Goal: Information Seeking & Learning: Learn about a topic

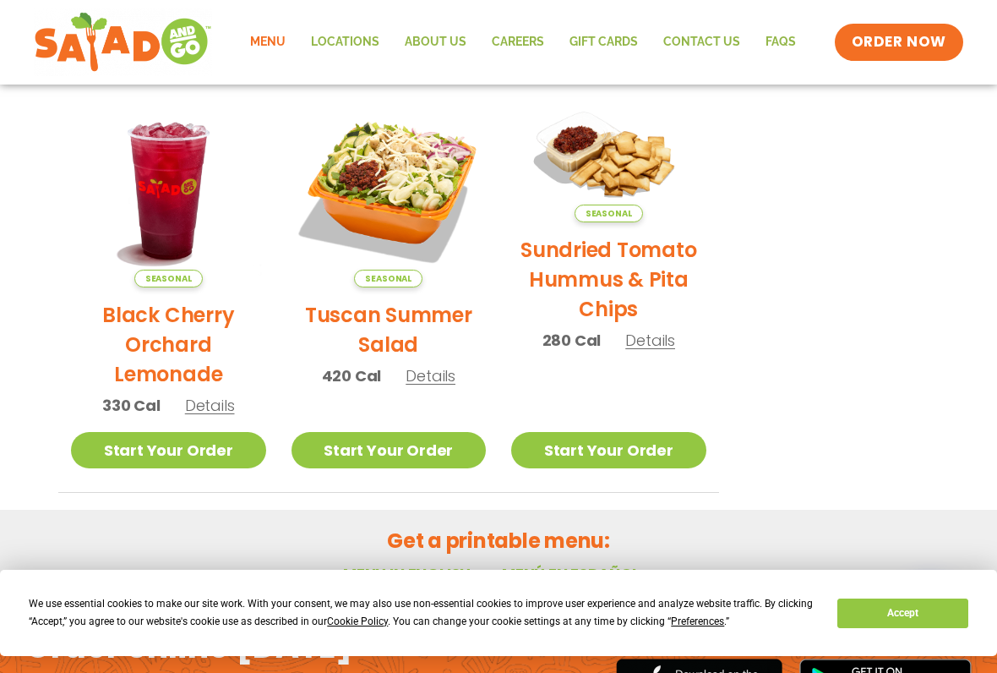
scroll to position [810, 0]
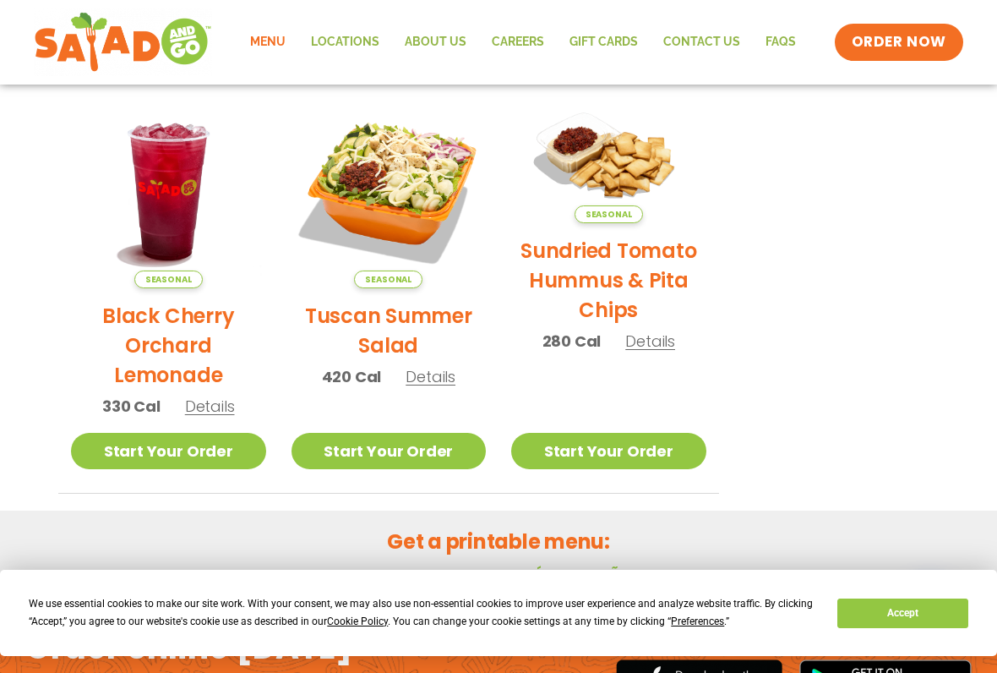
click at [652, 336] on span "Details" at bounding box center [650, 340] width 50 height 21
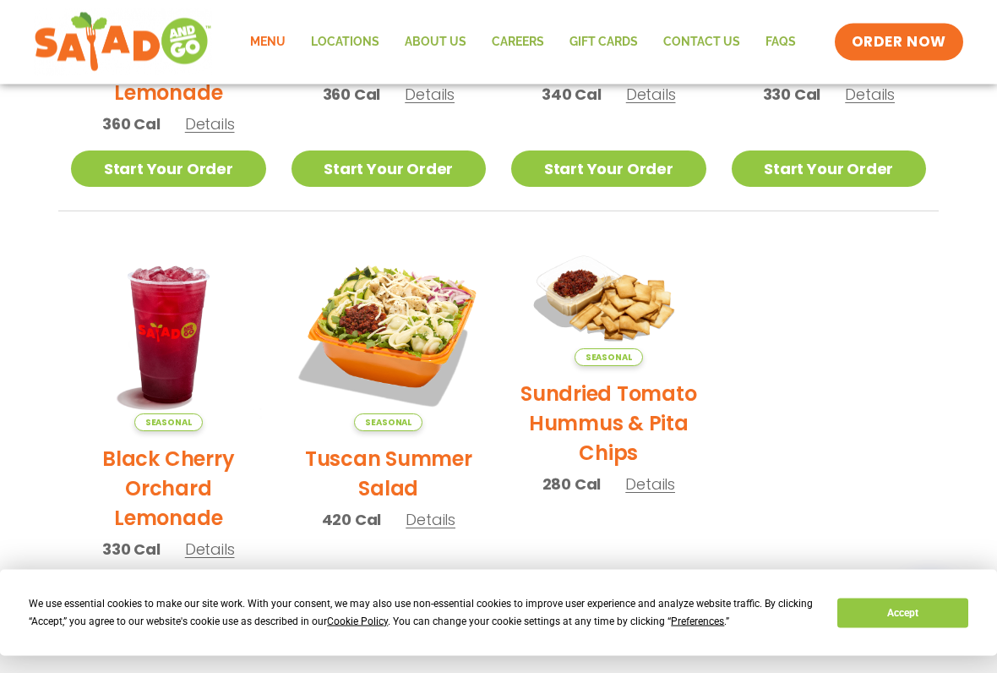
scroll to position [674, 0]
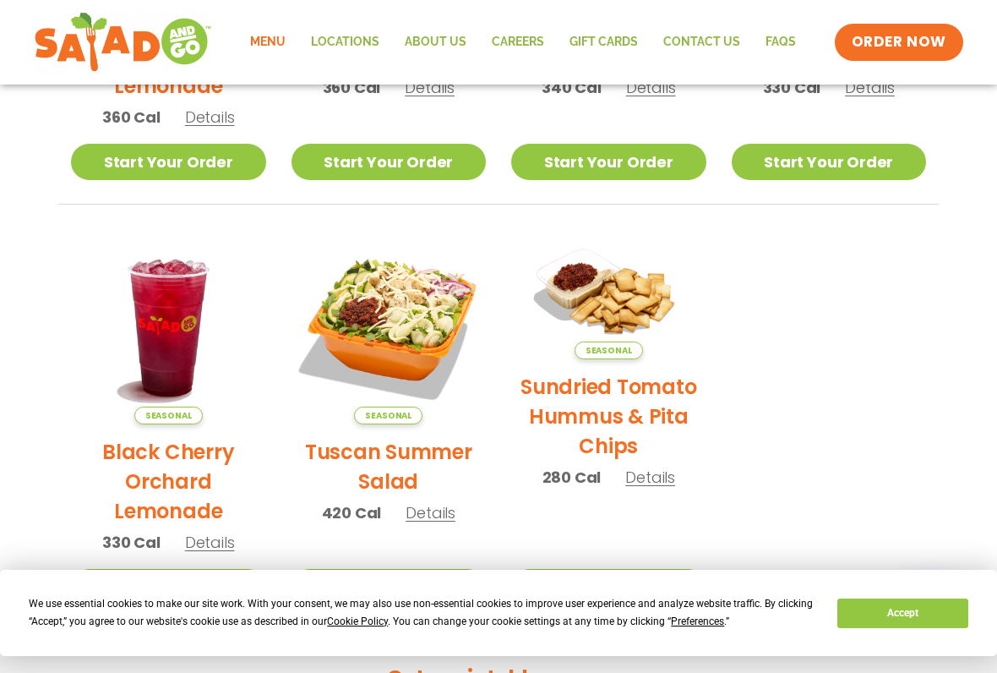
click at [433, 502] on span "Details" at bounding box center [431, 512] width 50 height 21
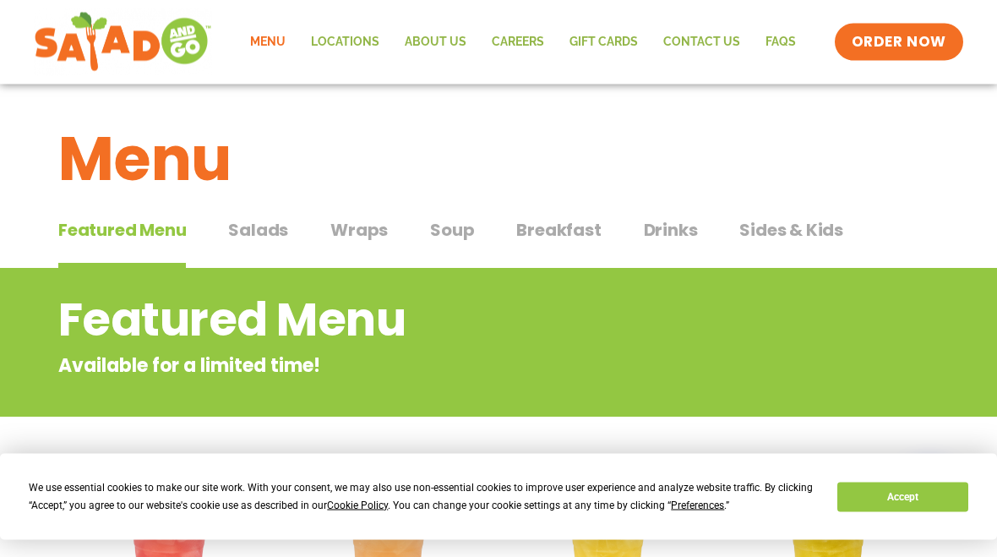
scroll to position [0, 0]
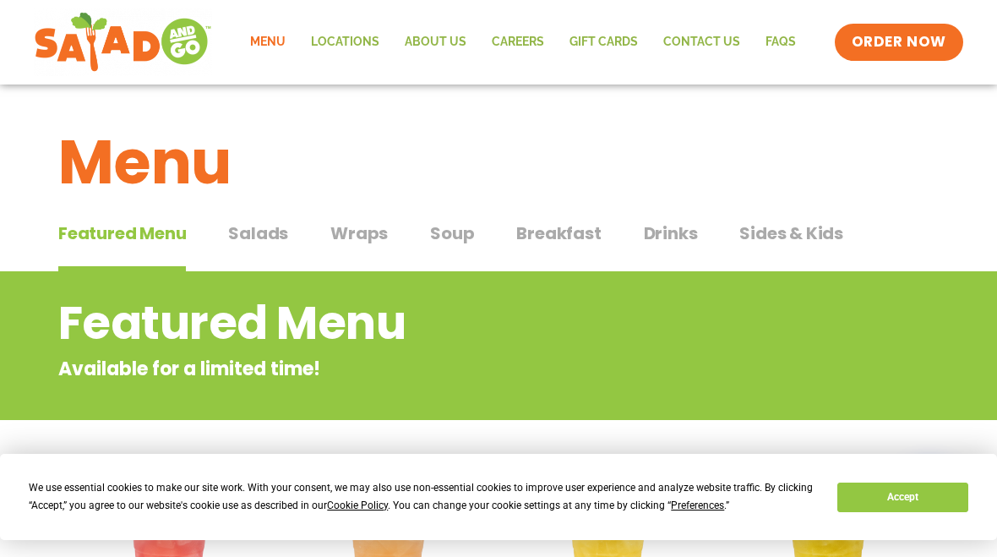
click at [259, 228] on span "Salads" at bounding box center [258, 233] width 60 height 25
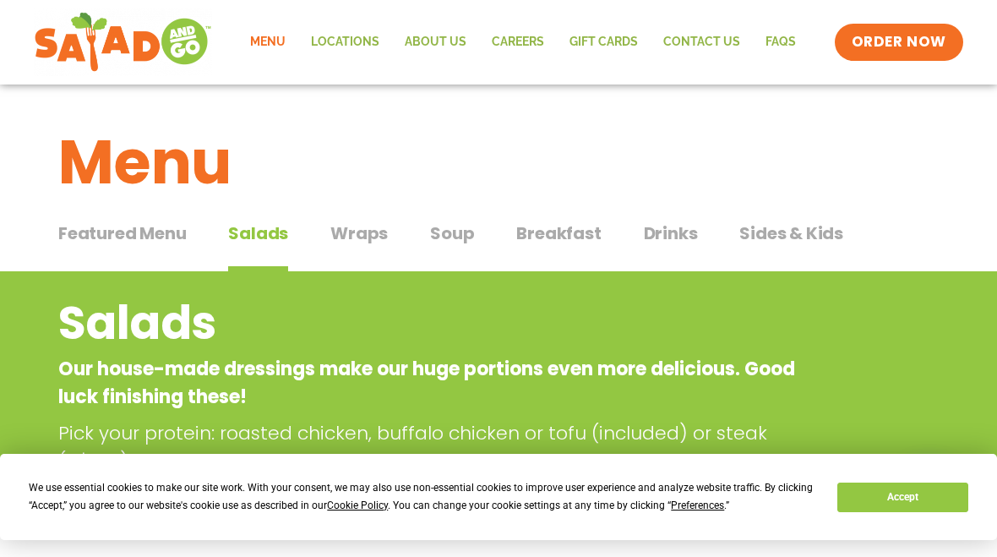
click at [358, 237] on span "Wraps" at bounding box center [358, 233] width 57 height 25
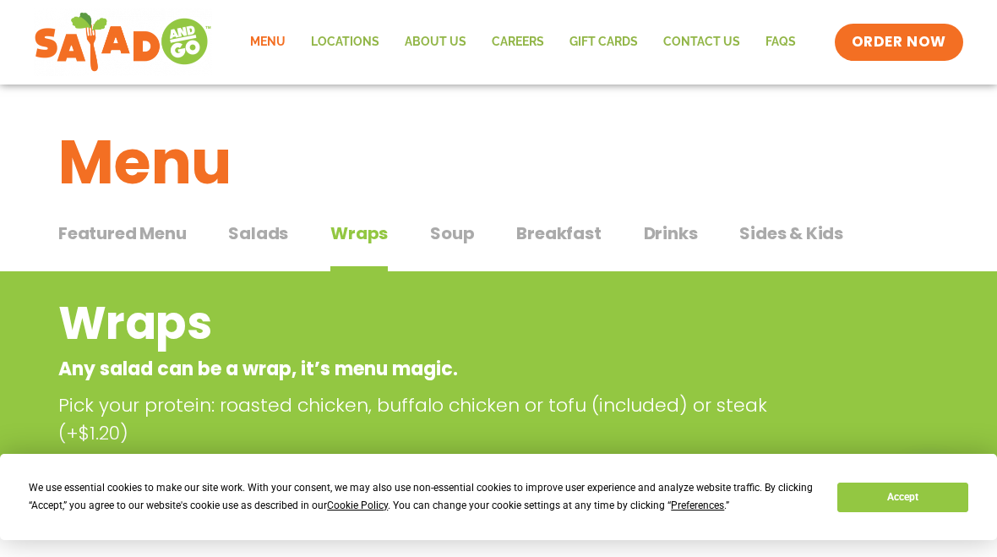
click at [442, 229] on span "Soup" at bounding box center [452, 233] width 44 height 25
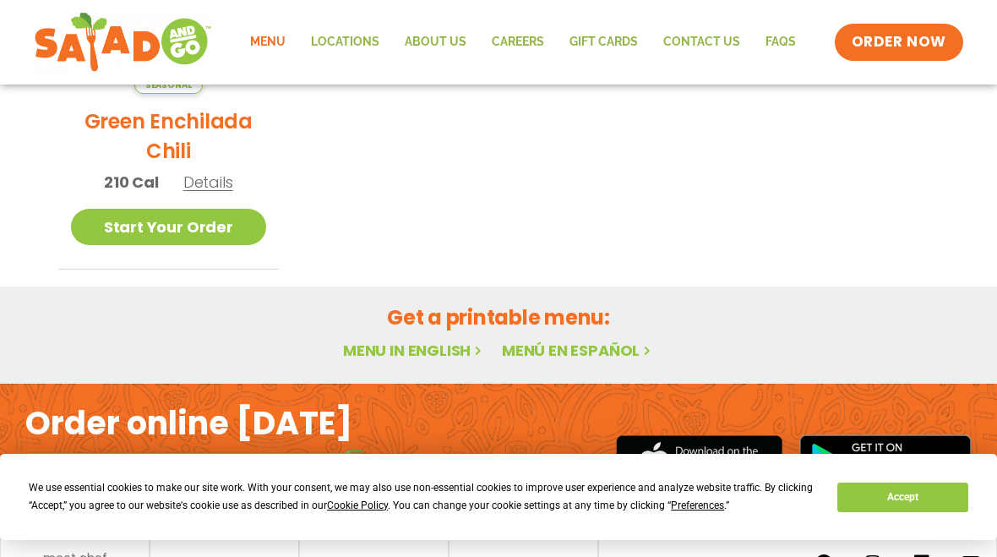
scroll to position [553, 0]
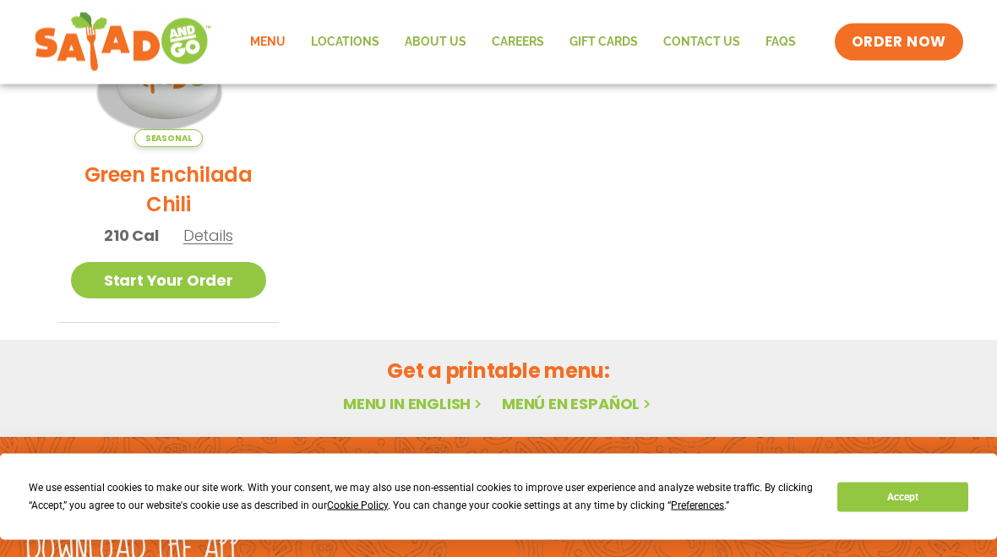
click at [212, 227] on span "Details" at bounding box center [208, 236] width 50 height 21
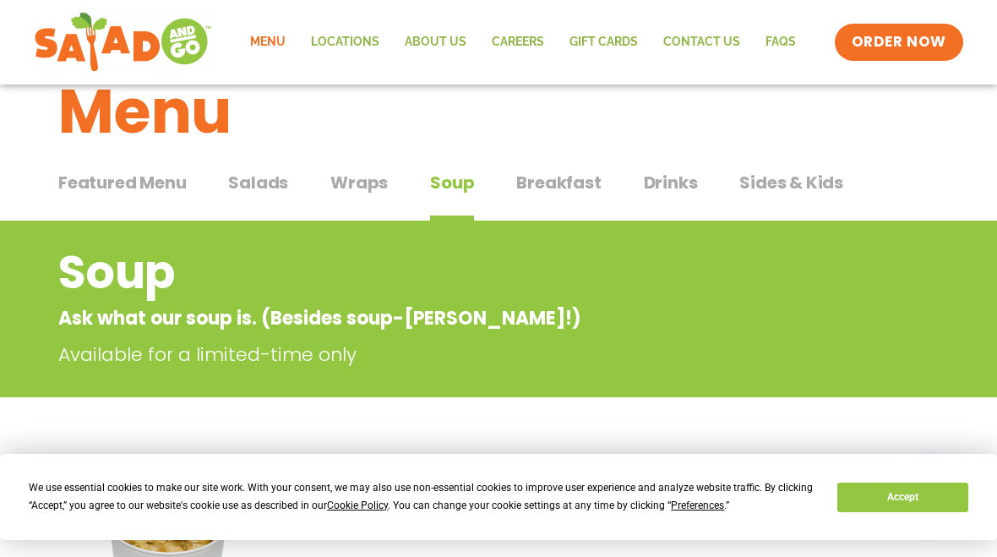
scroll to position [0, 0]
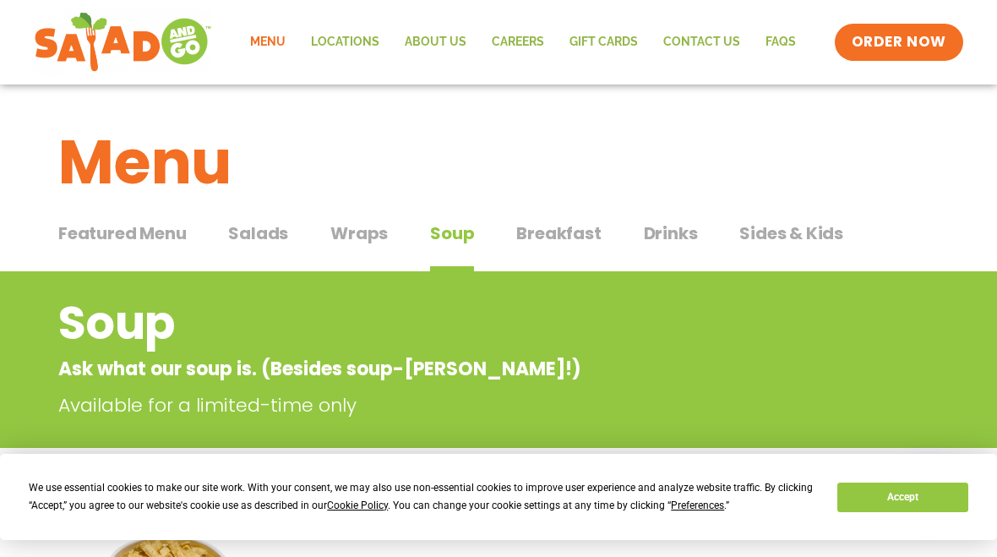
click at [565, 226] on span "Breakfast" at bounding box center [558, 233] width 85 height 25
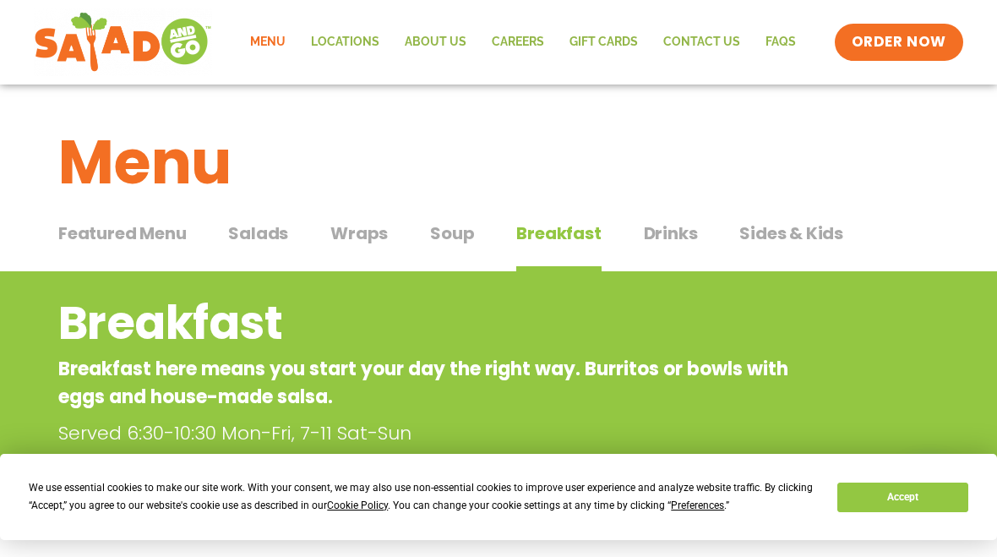
click at [775, 236] on span "Sides & Kids" at bounding box center [792, 233] width 104 height 25
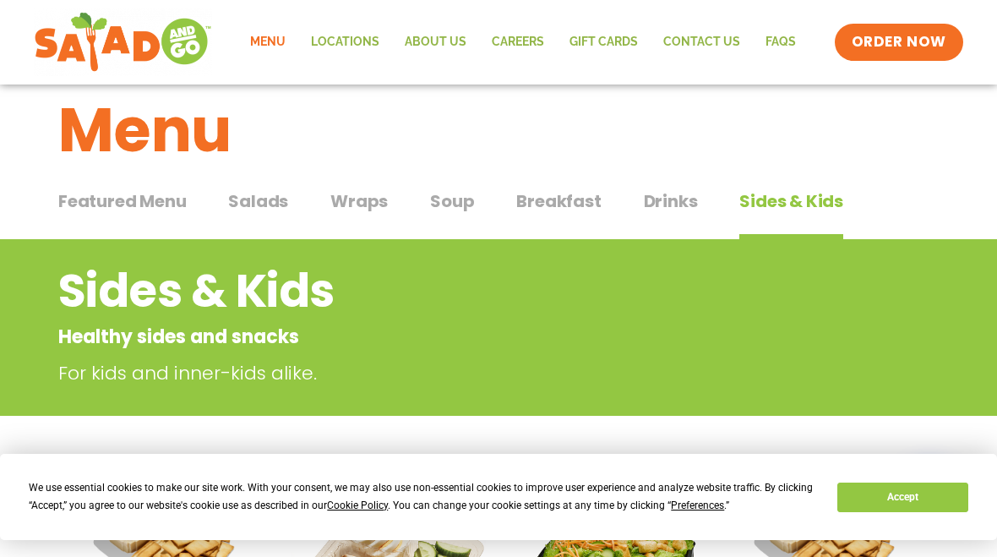
scroll to position [31, 0]
